Goal: Information Seeking & Learning: Learn about a topic

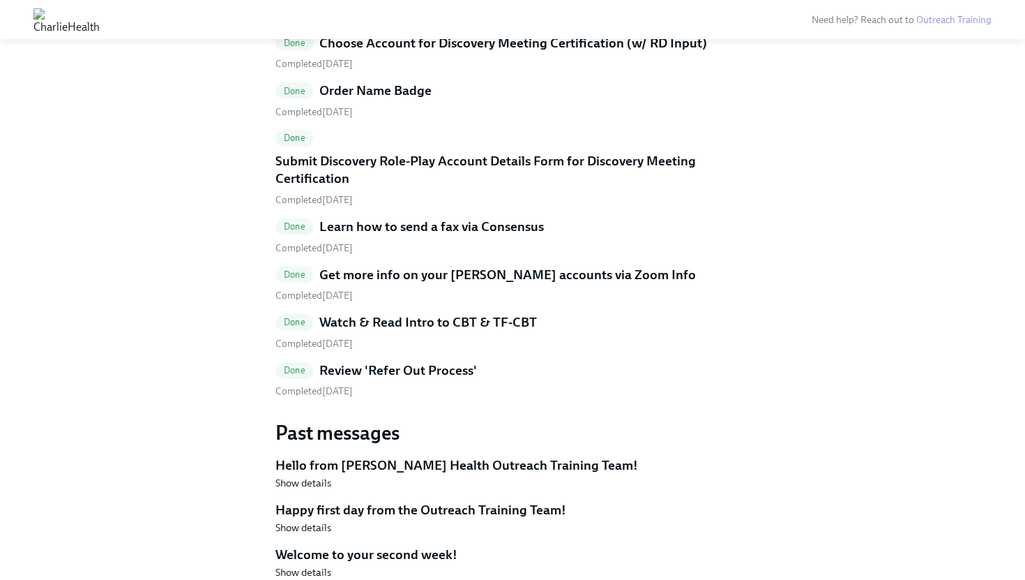
scroll to position [1894, 0]
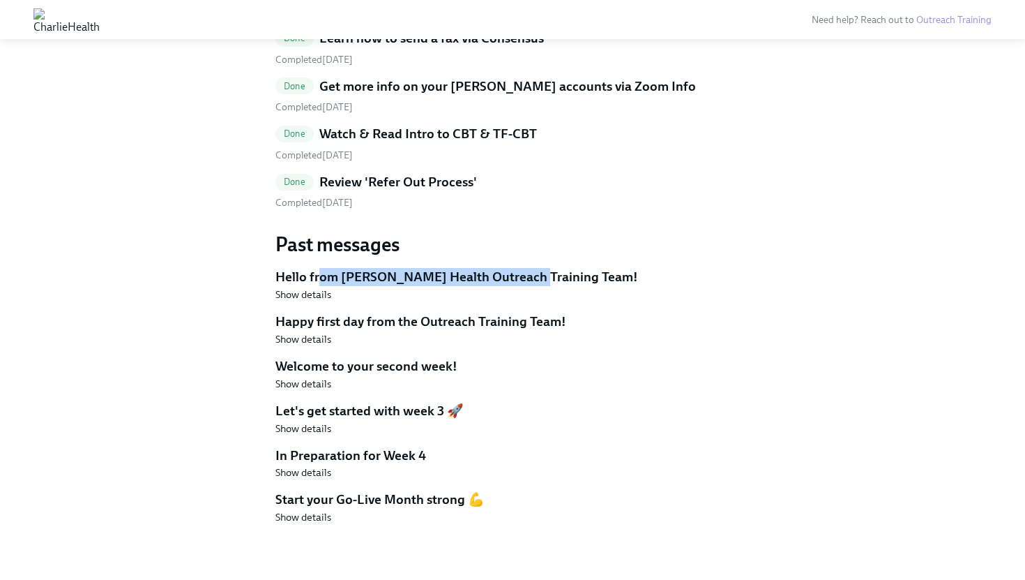
drag, startPoint x: 316, startPoint y: 275, endPoint x: 514, endPoint y: 273, distance: 198.1
click at [514, 273] on h5 "Hello from [PERSON_NAME] Health Outreach Training Team!" at bounding box center [512, 277] width 474 height 18
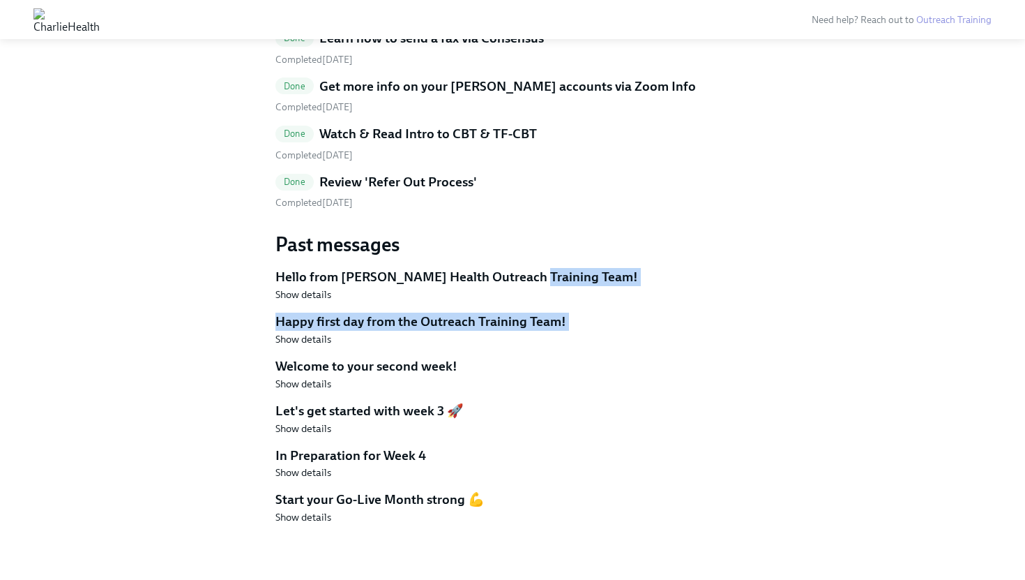
drag, startPoint x: 514, startPoint y: 280, endPoint x: 416, endPoint y: 354, distance: 122.5
click at [419, 354] on div "Past messages Hello from Charlie Health Outreach Training Team! Show details Ha…" at bounding box center [512, 378] width 474 height 292
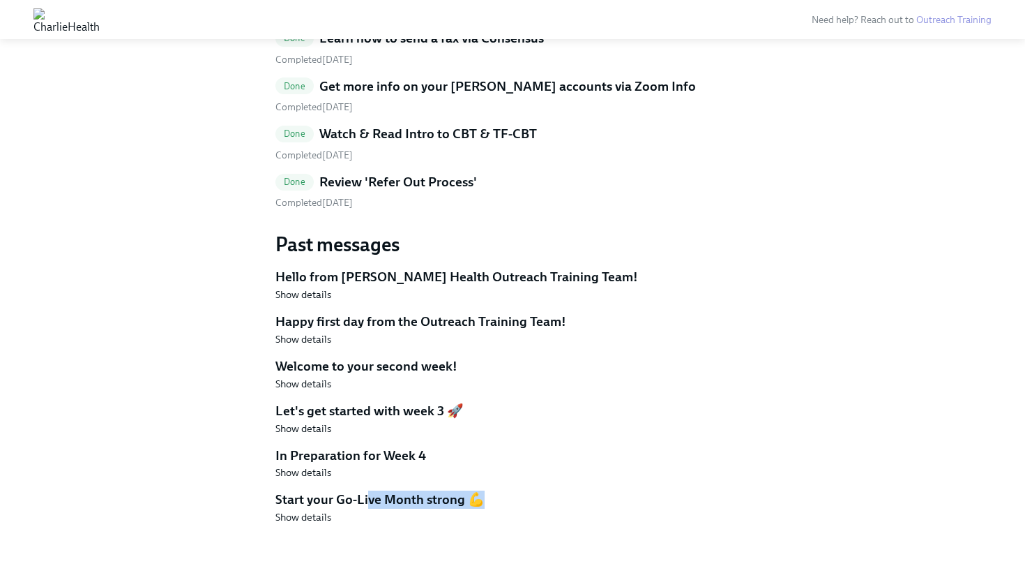
drag, startPoint x: 358, startPoint y: 516, endPoint x: 381, endPoint y: 437, distance: 82.3
click at [366, 494] on div "Start your Go-Live Month strong 💪 Show details" at bounding box center [512, 506] width 474 height 33
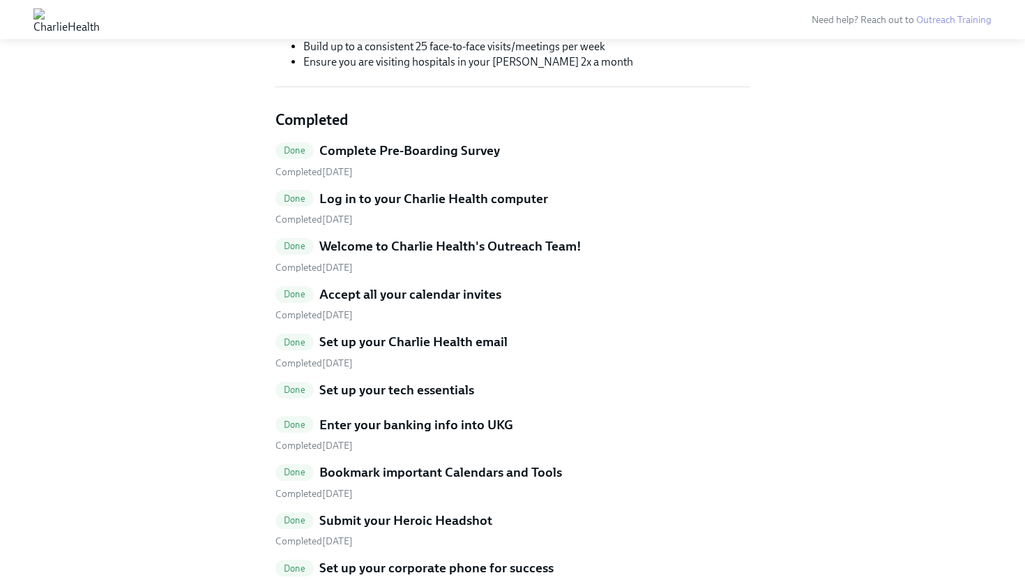
scroll to position [0, 0]
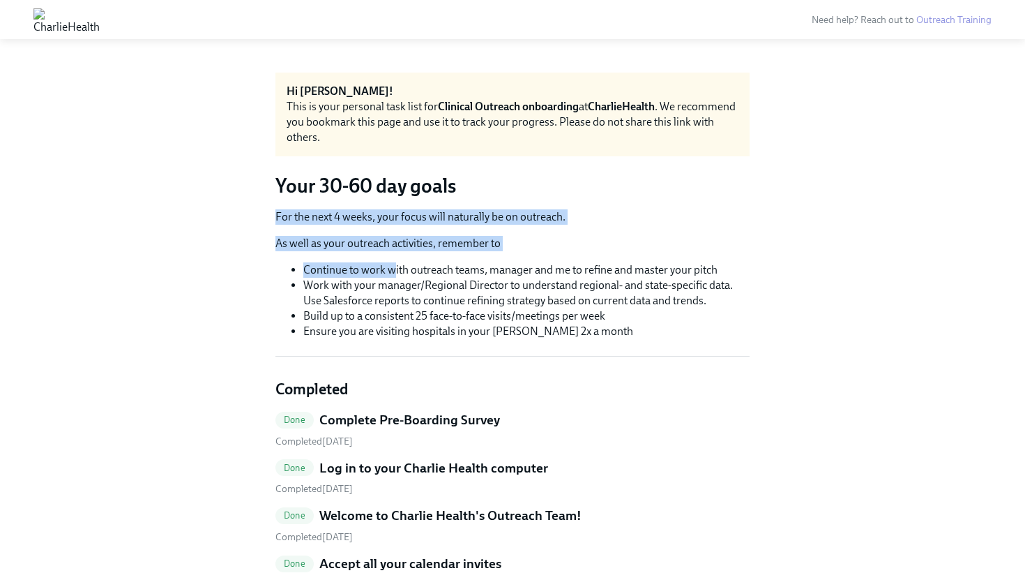
drag, startPoint x: 396, startPoint y: 272, endPoint x: 423, endPoint y: 363, distance: 95.1
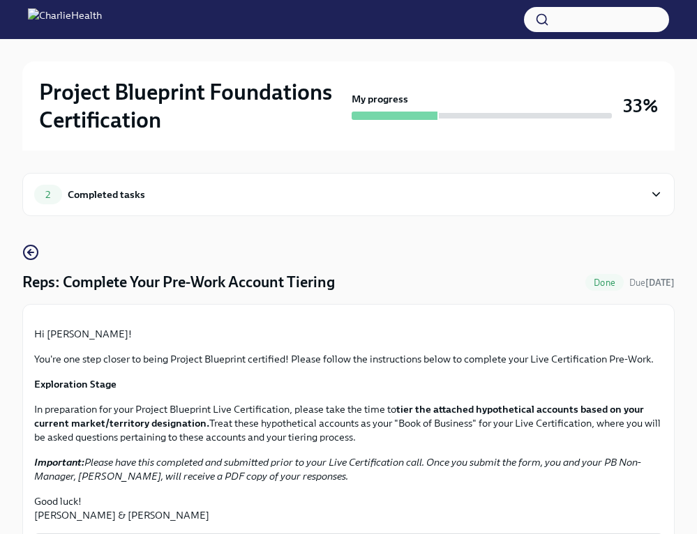
click at [137, 191] on div "Completed tasks" at bounding box center [106, 194] width 77 height 15
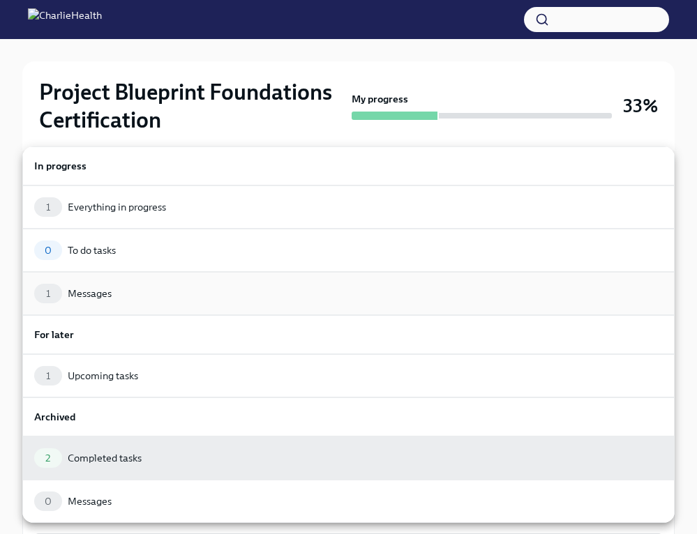
click at [142, 288] on div "1 Messages" at bounding box center [348, 294] width 628 height 20
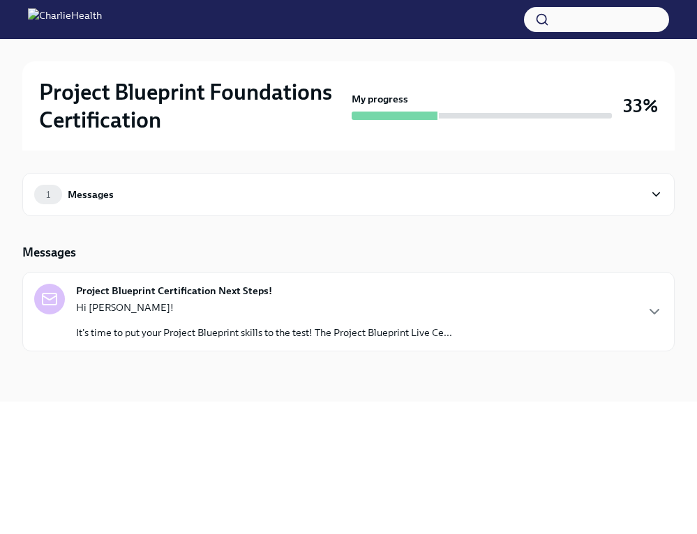
click at [148, 329] on p "It's time to put your Project Blueprint skills to the test! The Project Bluepri…" at bounding box center [264, 333] width 376 height 14
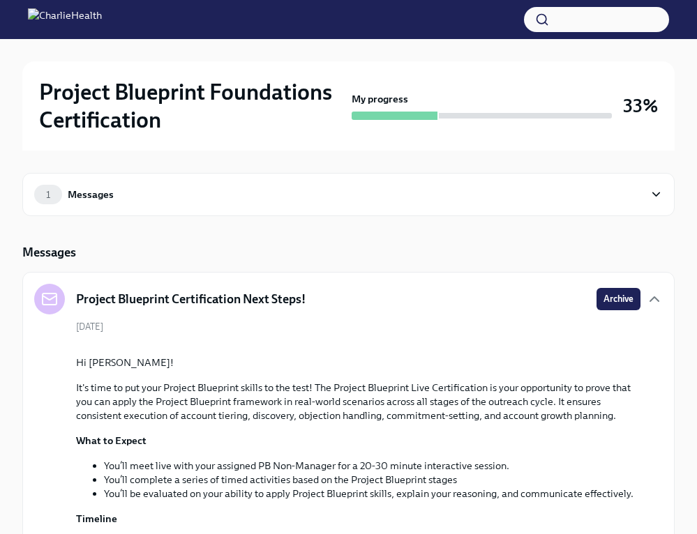
click at [91, 186] on div "1 Messages" at bounding box center [339, 195] width 610 height 20
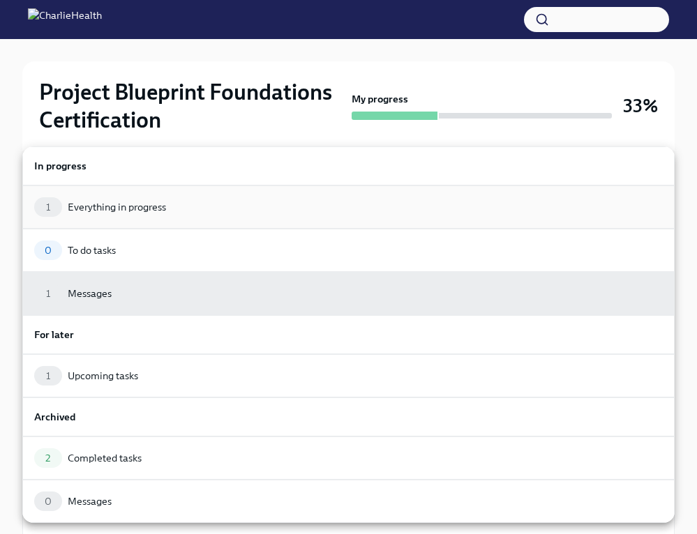
click at [271, 203] on div "1 Everything in progress" at bounding box center [348, 207] width 628 height 20
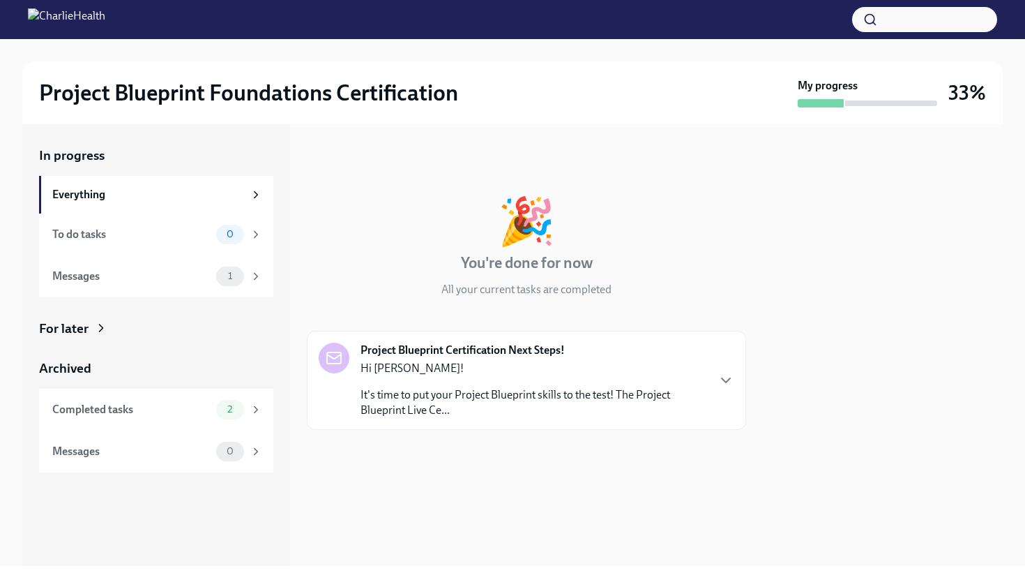
click at [112, 1] on div at bounding box center [512, 19] width 1025 height 39
click at [139, 410] on div "Completed tasks" at bounding box center [131, 409] width 158 height 15
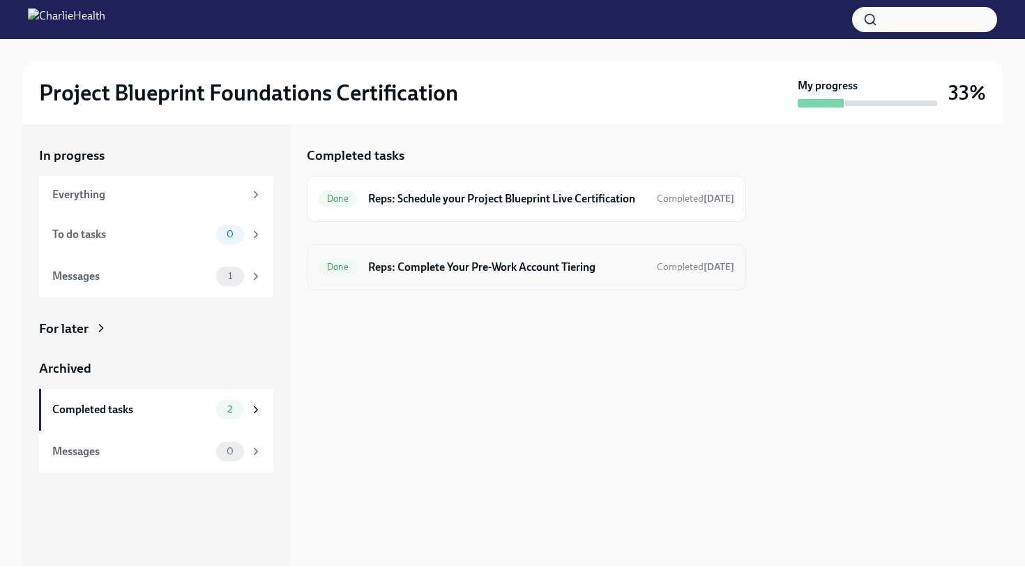
click at [506, 268] on h6 "Reps: Complete Your Pre-Work Account Tiering" at bounding box center [507, 266] width 278 height 15
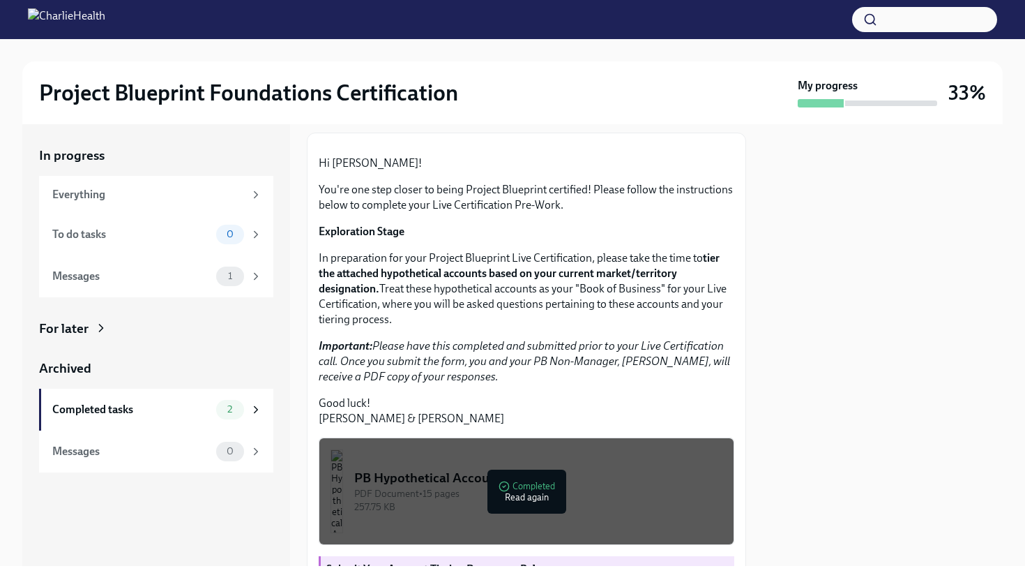
scroll to position [287, 0]
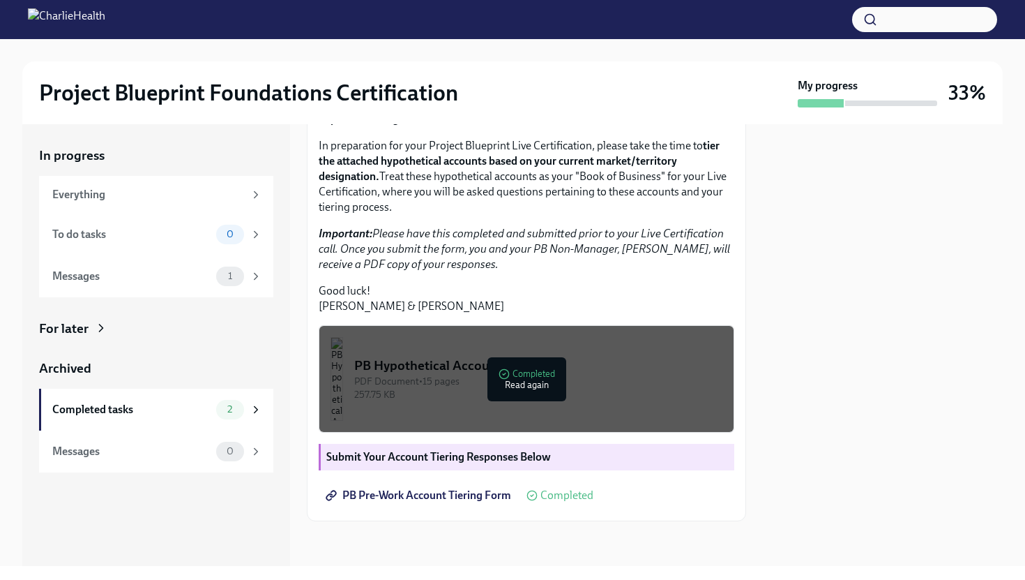
click at [343, 415] on img "button" at bounding box center [337, 379] width 13 height 84
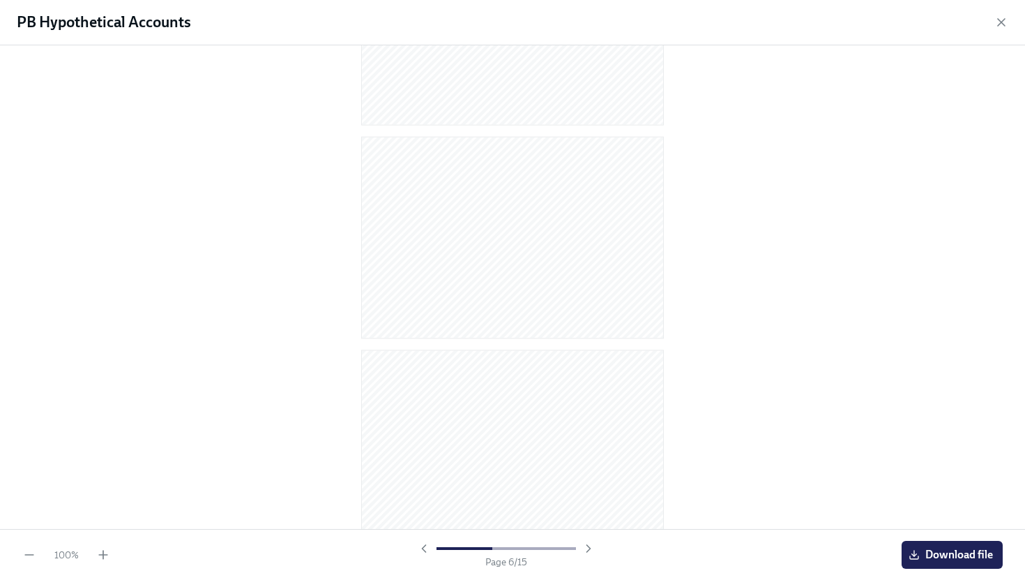
scroll to position [0, 0]
click at [423, 534] on div at bounding box center [506, 548] width 179 height 14
click at [564, 534] on div "Page 1 / 15" at bounding box center [506, 554] width 780 height 27
click at [564, 534] on div "Page 1 / 15" at bounding box center [506, 554] width 179 height 27
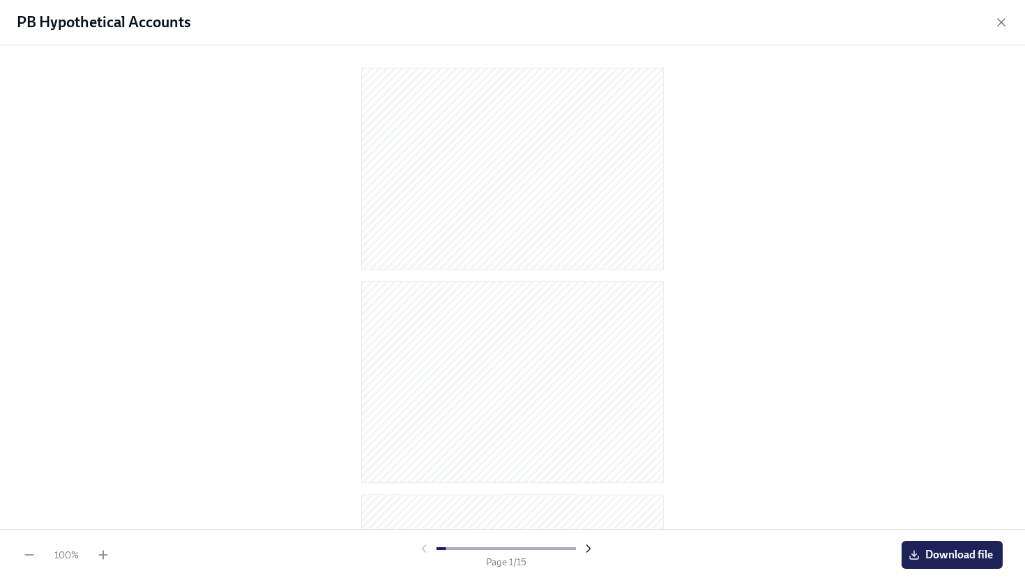
click at [564, 534] on icon "button" at bounding box center [589, 548] width 14 height 14
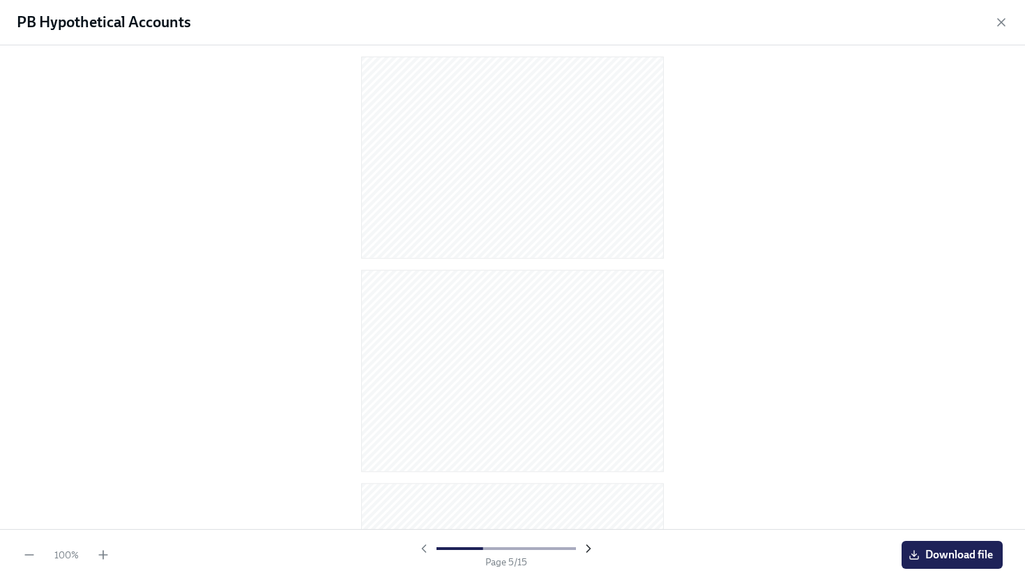
click at [564, 534] on icon "button" at bounding box center [589, 548] width 14 height 14
click at [420, 534] on icon "button" at bounding box center [424, 548] width 14 height 14
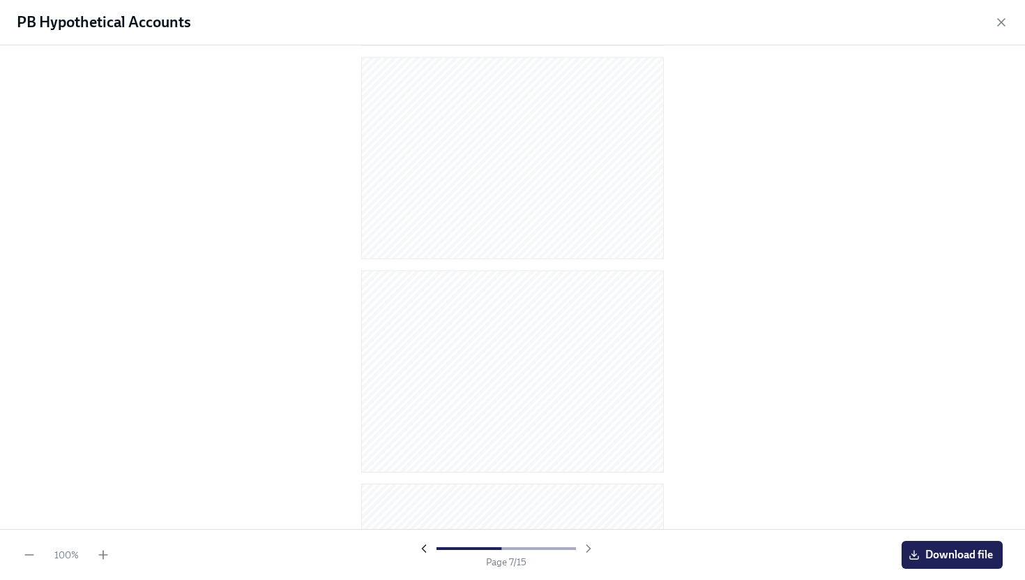
click at [420, 534] on icon "button" at bounding box center [424, 548] width 14 height 14
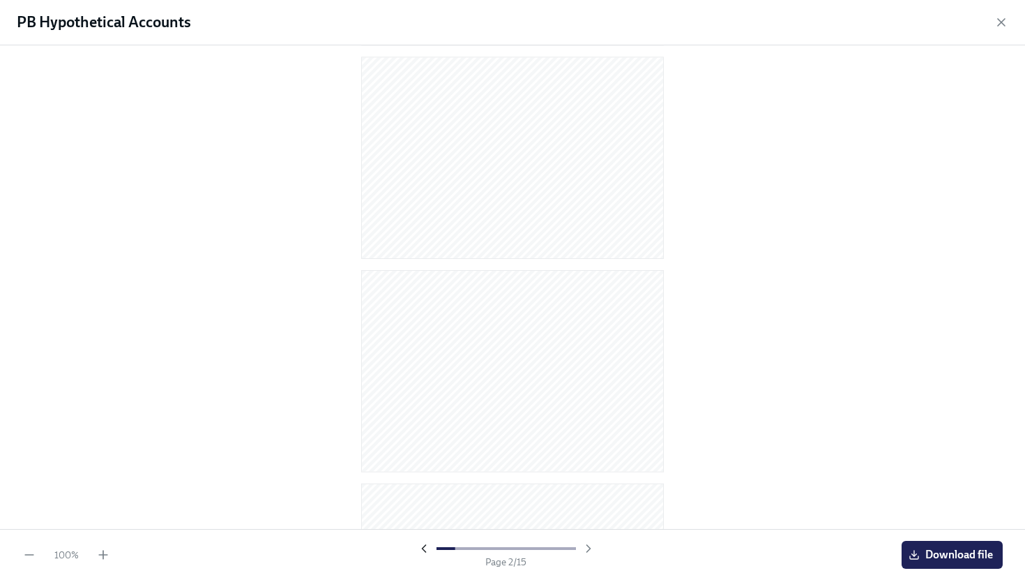
click at [420, 534] on icon "button" at bounding box center [424, 548] width 14 height 14
click at [420, 534] on div at bounding box center [506, 548] width 179 height 14
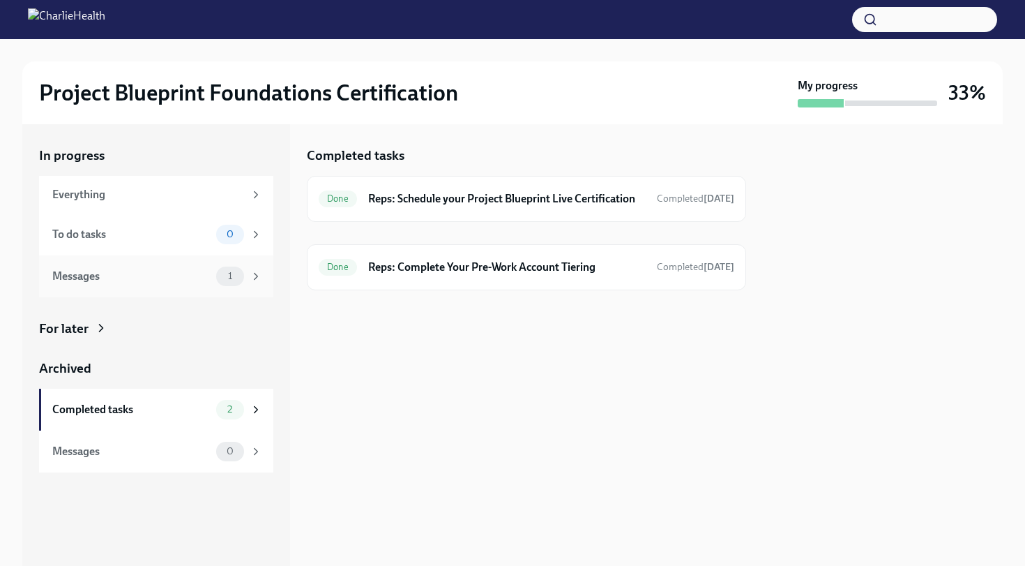
click at [93, 286] on div "Messages 1" at bounding box center [156, 276] width 234 height 42
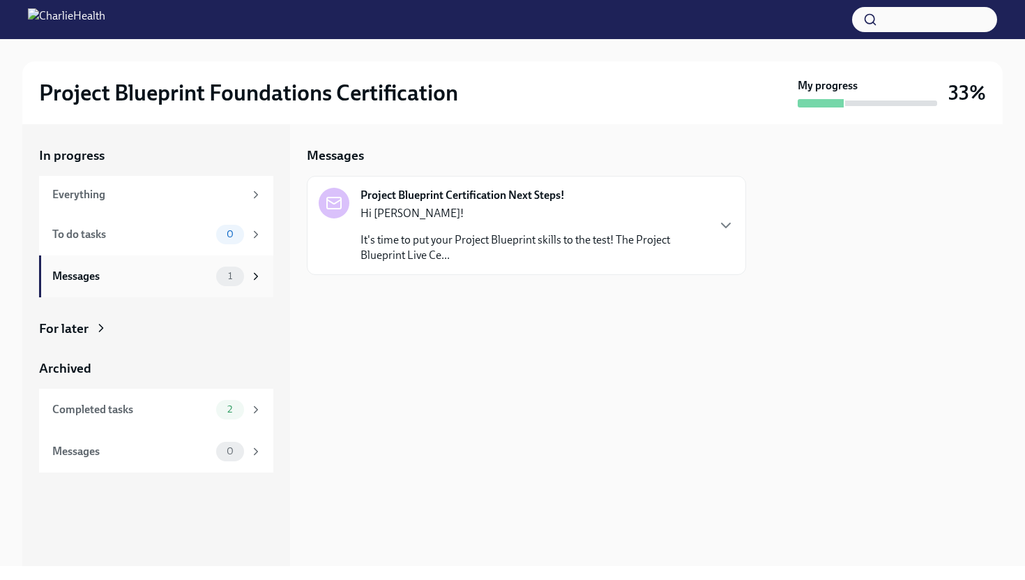
click at [109, 284] on div "Messages 1" at bounding box center [157, 276] width 210 height 20
click at [105, 19] on img at bounding box center [66, 19] width 77 height 22
click at [41, 17] on img at bounding box center [66, 19] width 77 height 22
click at [234, 109] on div "Project Blueprint Foundations Certification My progress 33%" at bounding box center [512, 92] width 981 height 63
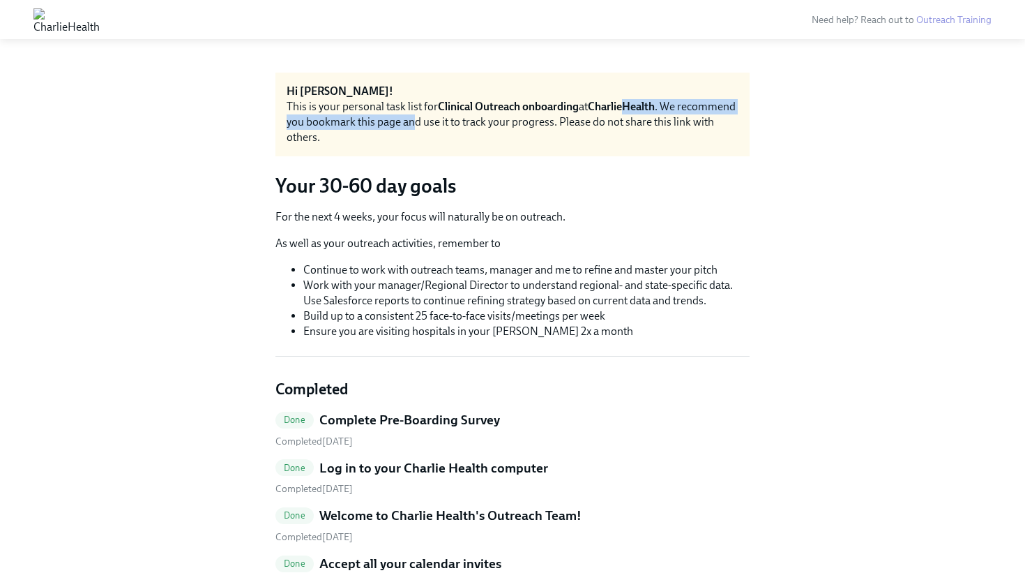
drag, startPoint x: 476, startPoint y: 124, endPoint x: 669, endPoint y: 109, distance: 193.7
click at [667, 109] on div "This is your personal task list for Clinical Outreach onboarding at CharlieHeal…" at bounding box center [513, 122] width 452 height 46
click at [669, 109] on div "This is your personal task list for Clinical Outreach onboarding at CharlieHeal…" at bounding box center [513, 122] width 452 height 46
drag, startPoint x: 669, startPoint y: 109, endPoint x: 363, endPoint y: 121, distance: 306.4
click at [372, 123] on div "This is your personal task list for Clinical Outreach onboarding at CharlieHeal…" at bounding box center [513, 122] width 452 height 46
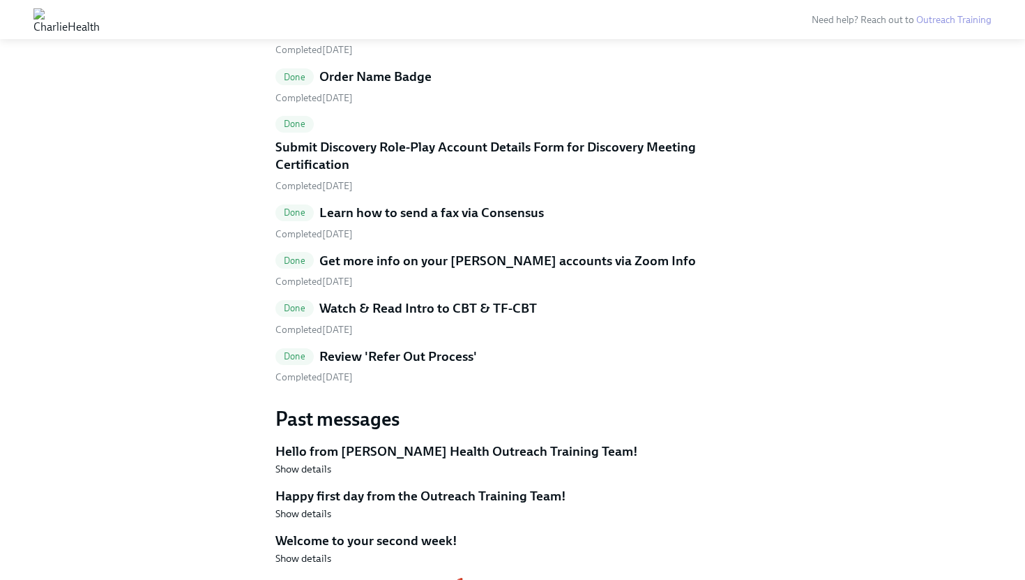
scroll to position [1718, 0]
drag, startPoint x: 432, startPoint y: 208, endPoint x: 548, endPoint y: 217, distance: 116.1
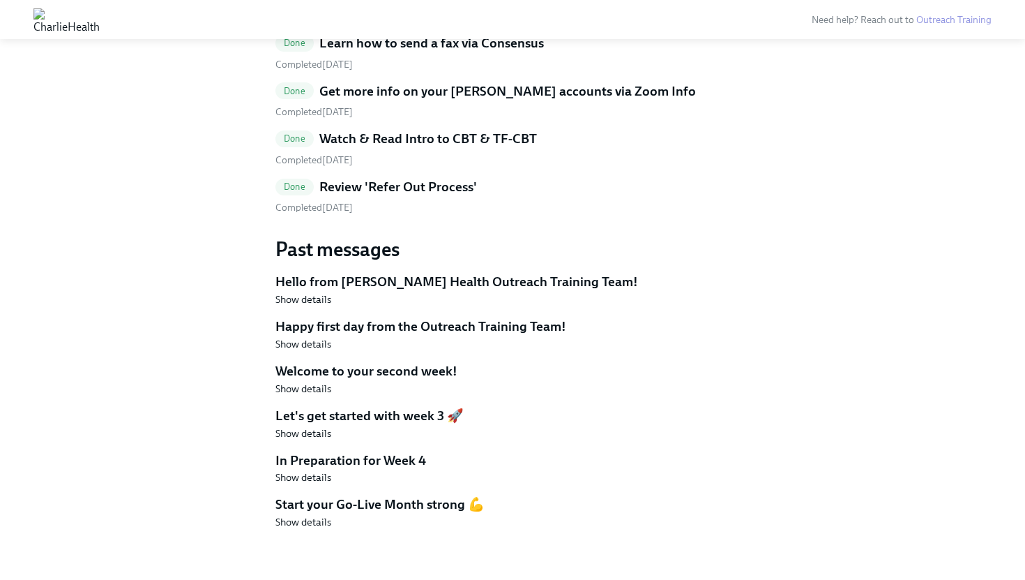
scroll to position [1894, 0]
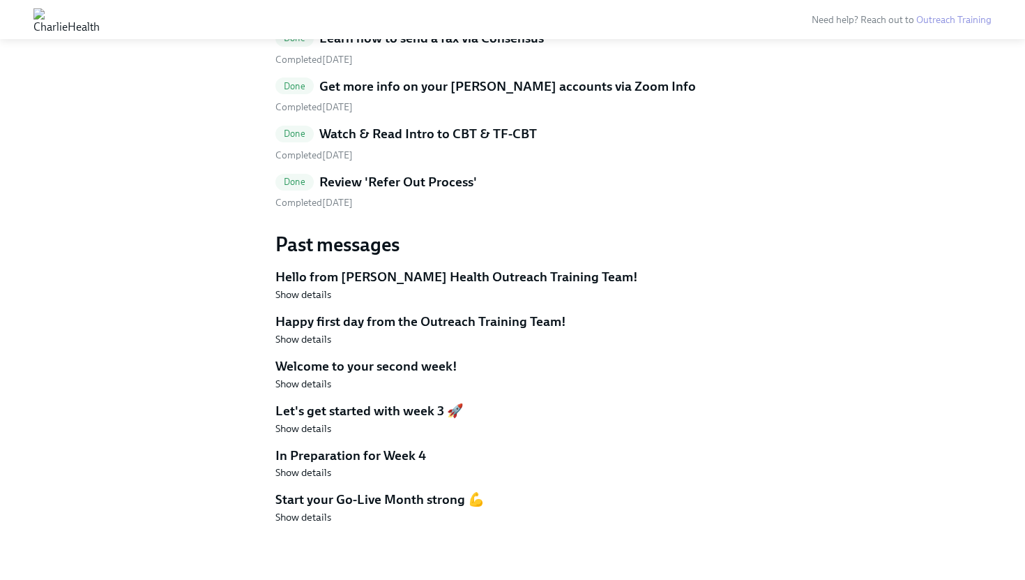
click at [570, 268] on h5 "Hello from Charlie Health Outreach Training Team!" at bounding box center [512, 277] width 474 height 18
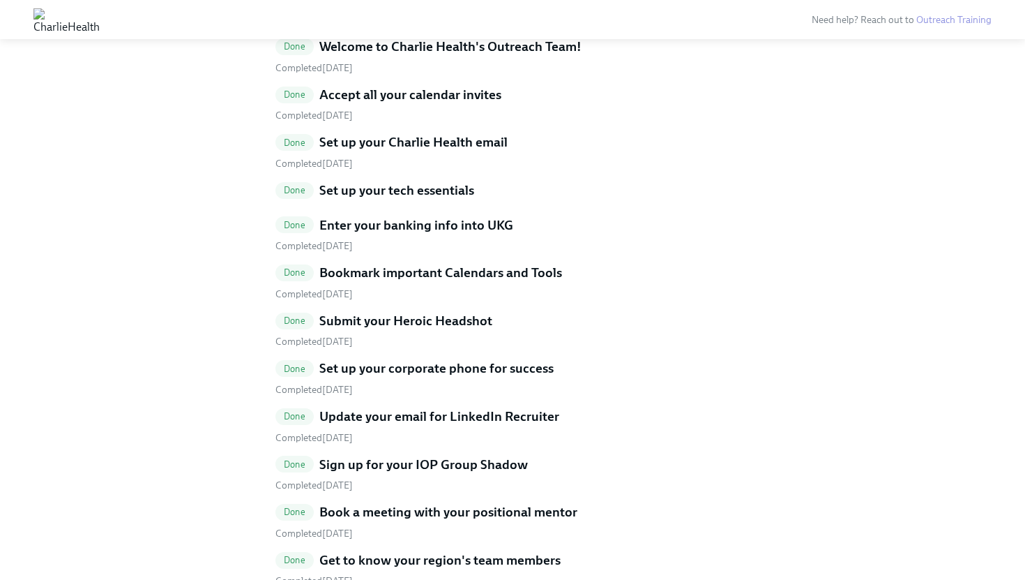
scroll to position [0, 0]
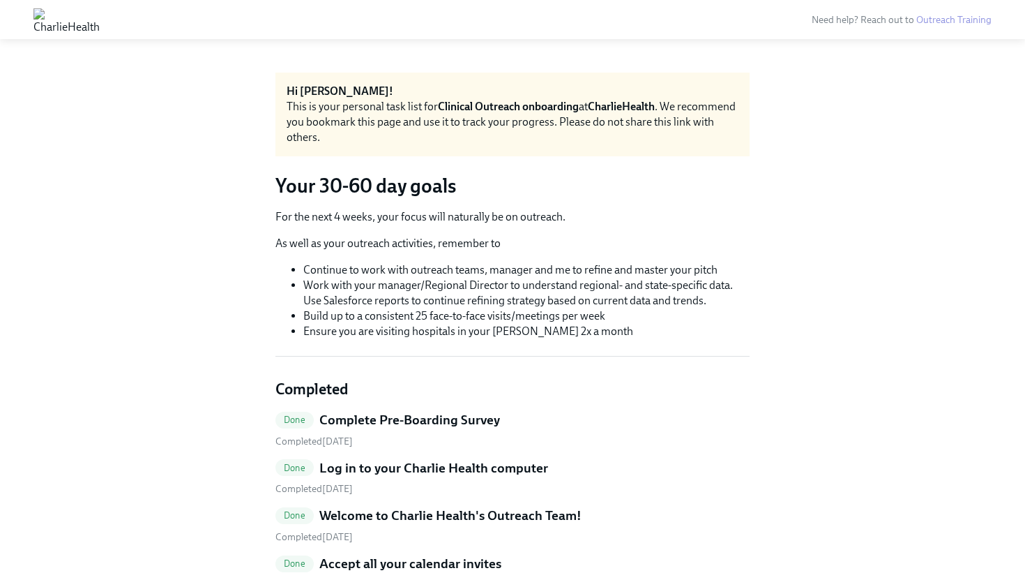
click at [100, 24] on img at bounding box center [66, 19] width 66 height 22
click at [66, 13] on img at bounding box center [66, 19] width 66 height 22
click at [66, 10] on img at bounding box center [66, 19] width 66 height 22
click at [84, 14] on img at bounding box center [66, 19] width 66 height 22
